Goal: Navigation & Orientation: Find specific page/section

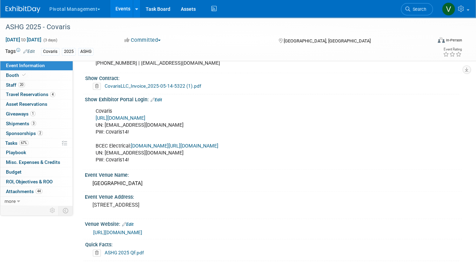
click at [130, 6] on link "Events" at bounding box center [122, 8] width 25 height 17
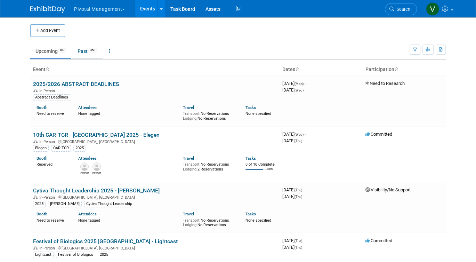
click at [90, 48] on link "Past 350" at bounding box center [87, 50] width 30 height 13
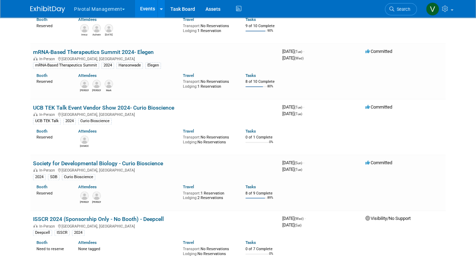
scroll to position [17962, 0]
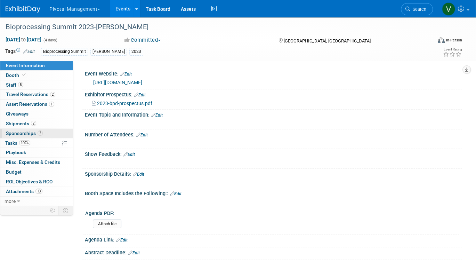
click at [28, 133] on span "Sponsorships 2" at bounding box center [24, 133] width 37 height 6
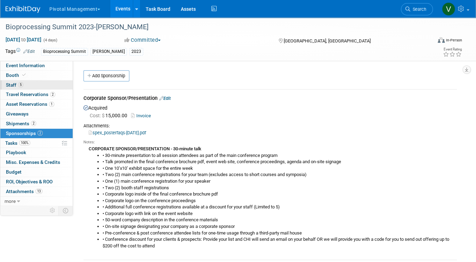
click at [17, 85] on span "Staff 5" at bounding box center [14, 85] width 17 height 6
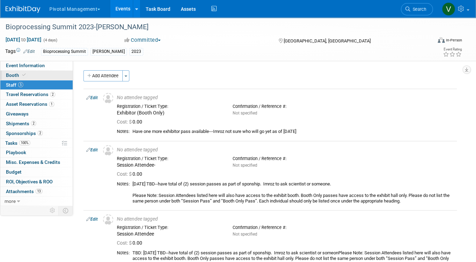
click at [39, 76] on link "Booth" at bounding box center [36, 75] width 72 height 9
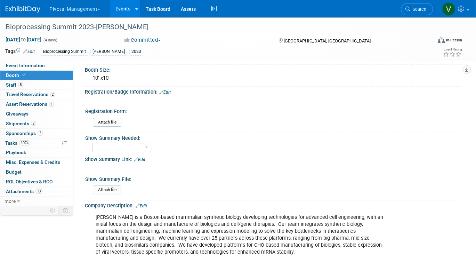
scroll to position [123, 0]
